Goal: Information Seeking & Learning: Find specific fact

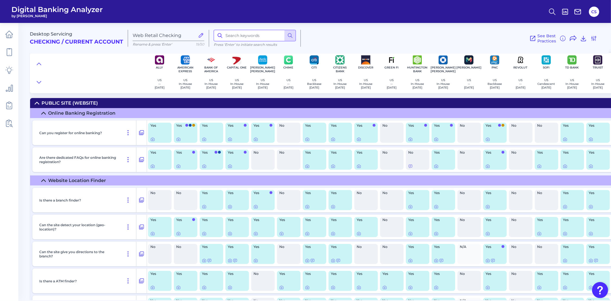
click at [251, 35] on input at bounding box center [255, 35] width 82 height 11
type input "statement"
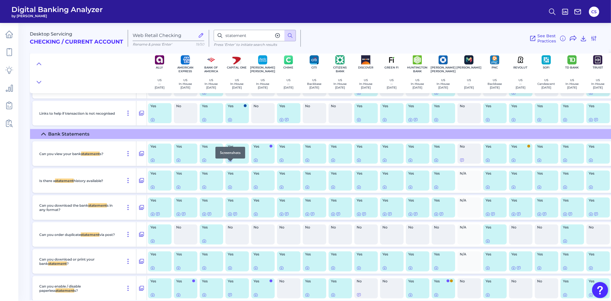
click at [228, 164] on div at bounding box center [231, 162] width 6 height 6
click at [229, 163] on icon at bounding box center [230, 160] width 5 height 5
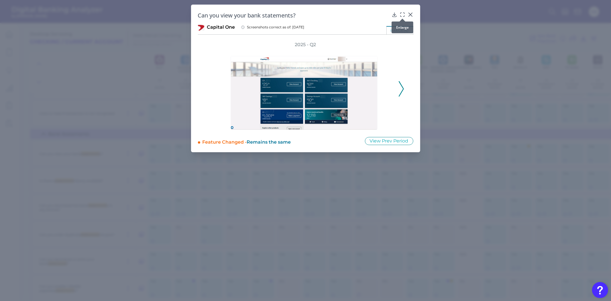
click at [404, 13] on icon at bounding box center [403, 15] width 6 height 6
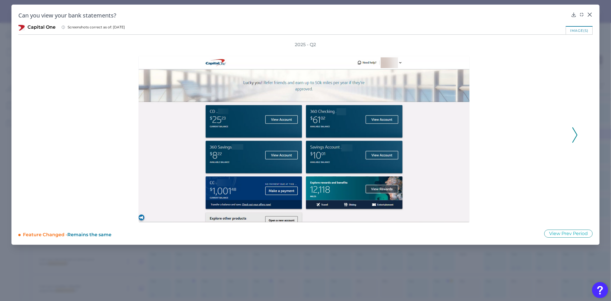
click at [570, 139] on div at bounding box center [305, 135] width 531 height 175
click at [571, 134] on div at bounding box center [305, 135] width 531 height 175
click at [573, 134] on icon at bounding box center [575, 134] width 5 height 15
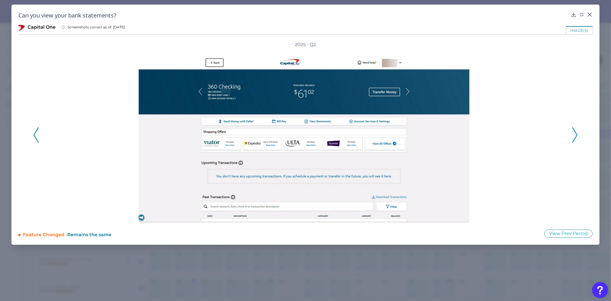
click at [573, 135] on icon at bounding box center [575, 134] width 5 height 15
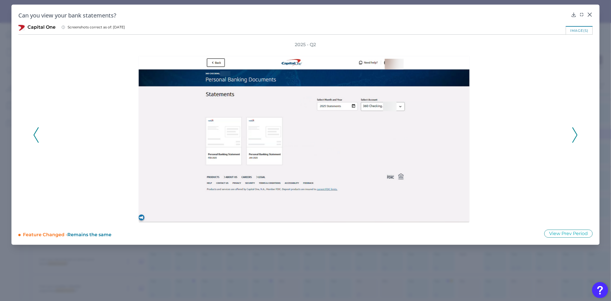
click at [36, 139] on polyline at bounding box center [36, 135] width 4 height 15
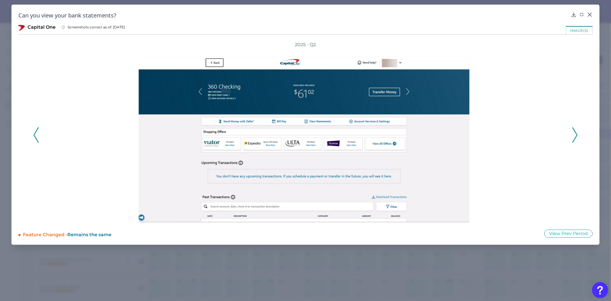
click at [574, 135] on icon at bounding box center [575, 134] width 5 height 15
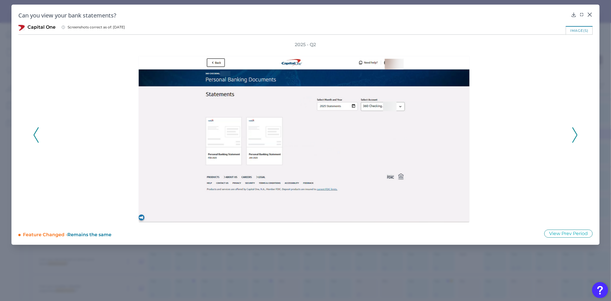
click at [575, 133] on icon at bounding box center [575, 134] width 5 height 15
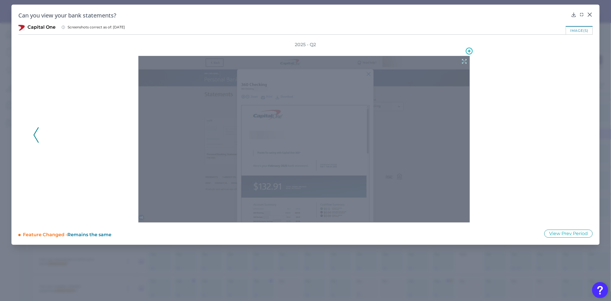
click at [290, 151] on div at bounding box center [304, 139] width 332 height 167
drag, startPoint x: 450, startPoint y: 54, endPoint x: 463, endPoint y: 60, distance: 13.7
click at [463, 60] on icon at bounding box center [464, 61] width 6 height 6
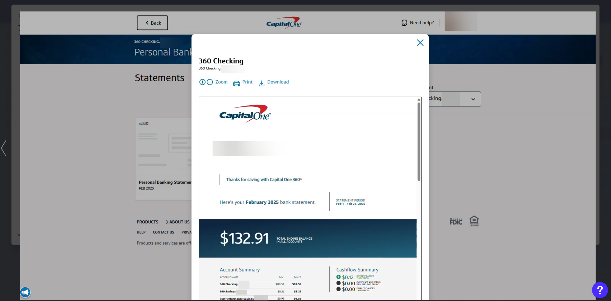
click at [6, 159] on div at bounding box center [305, 150] width 611 height 301
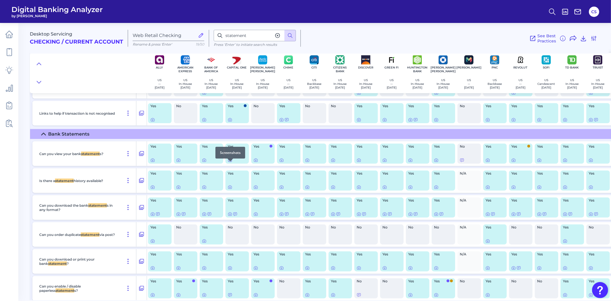
click at [230, 164] on div at bounding box center [231, 162] width 6 height 6
click at [229, 164] on div at bounding box center [231, 162] width 6 height 6
click at [229, 163] on icon at bounding box center [230, 160] width 5 height 5
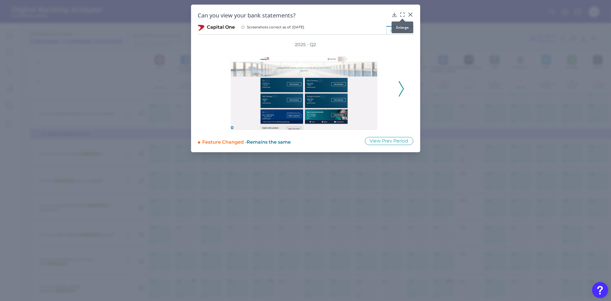
click at [402, 14] on icon at bounding box center [403, 15] width 6 height 6
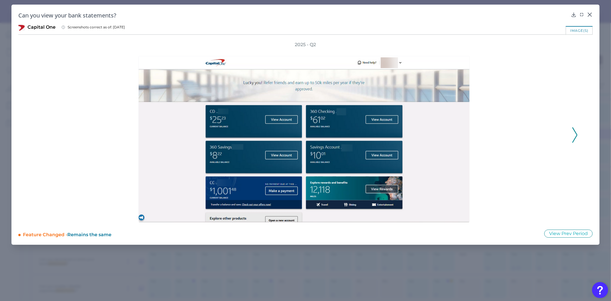
click at [576, 131] on icon at bounding box center [575, 134] width 5 height 15
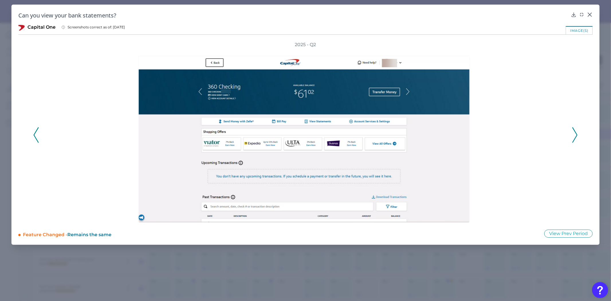
click at [576, 131] on icon at bounding box center [575, 134] width 5 height 15
click at [580, 15] on icon at bounding box center [582, 15] width 6 height 6
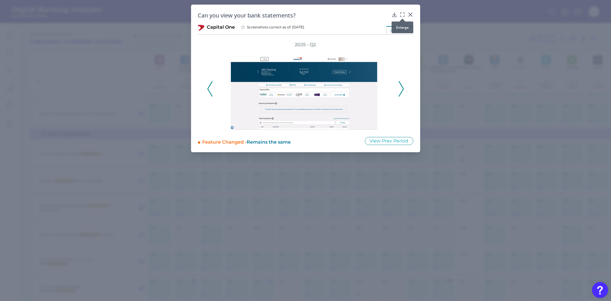
click at [403, 13] on icon at bounding box center [403, 15] width 6 height 6
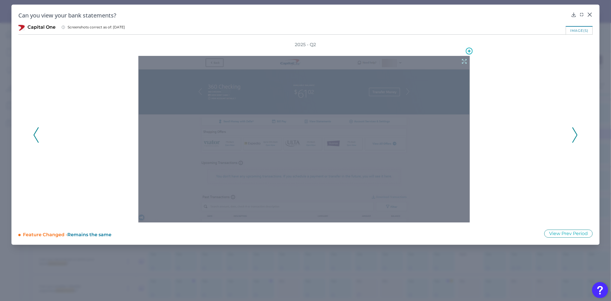
click at [289, 142] on div at bounding box center [304, 139] width 332 height 167
click at [296, 140] on div at bounding box center [304, 139] width 332 height 167
click at [464, 60] on icon at bounding box center [465, 61] width 4 height 4
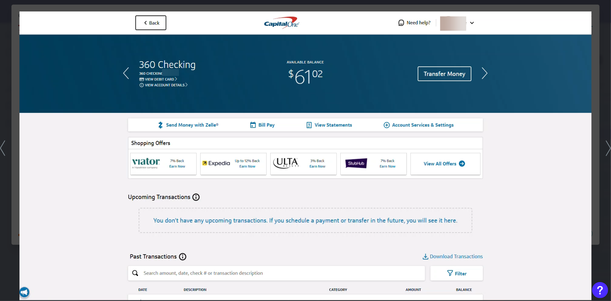
click at [608, 151] on icon at bounding box center [608, 147] width 5 height 15
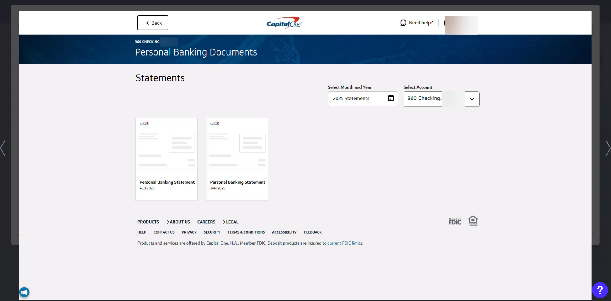
click at [607, 151] on icon at bounding box center [608, 147] width 5 height 15
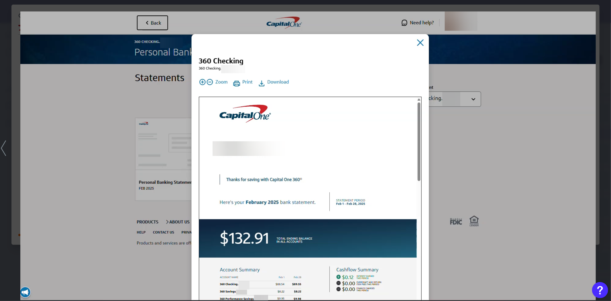
click at [486, 124] on img at bounding box center [308, 155] width 576 height 289
